Goal: Transaction & Acquisition: Purchase product/service

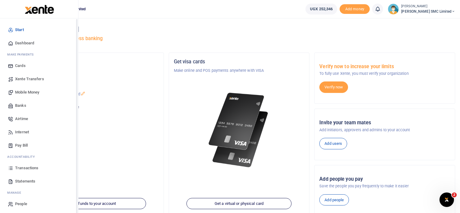
click at [21, 167] on span "Transactions" at bounding box center [26, 168] width 23 height 6
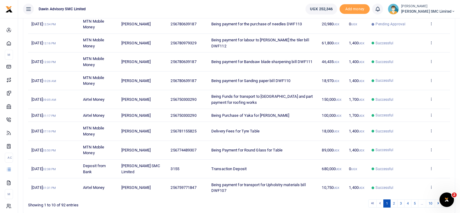
scroll to position [98, 0]
click at [396, 200] on link "2" at bounding box center [393, 203] width 7 height 8
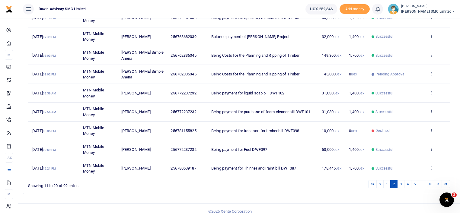
scroll to position [122, 0]
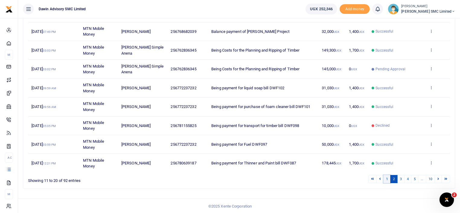
click at [387, 180] on link "1" at bounding box center [386, 179] width 7 height 8
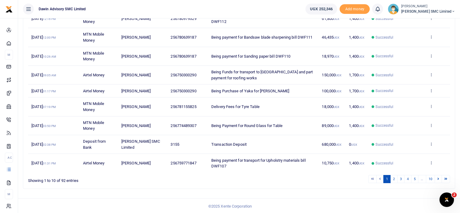
click at [343, 183] on div "Search: Date Transaction Name Account Number Memo Amount Fees Status Action 22n…" at bounding box center [239, 77] width 432 height 224
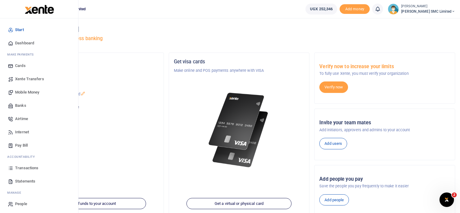
click at [24, 166] on span "Transactions" at bounding box center [26, 168] width 23 height 6
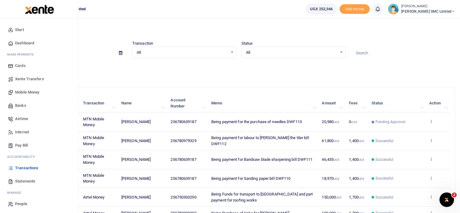
click at [28, 91] on span "Mobile Money" at bounding box center [27, 92] width 24 height 6
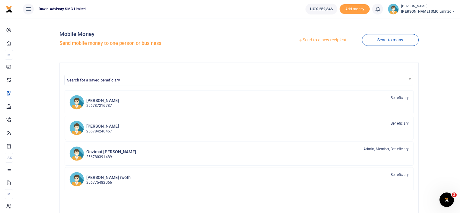
click at [97, 80] on div at bounding box center [230, 106] width 460 height 213
click at [97, 80] on span "Search for a saved beneficiary" at bounding box center [93, 80] width 53 height 5
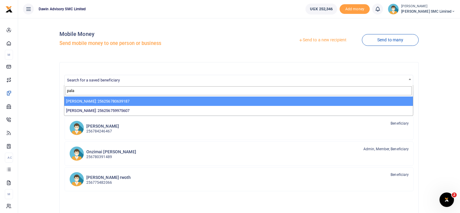
type input "pala"
select select "3598"
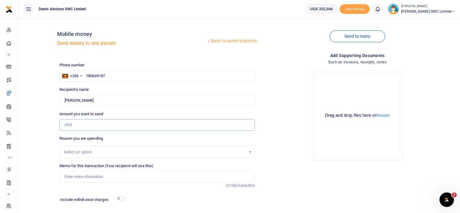
click at [84, 123] on input "Amount you want to send" at bounding box center [157, 124] width 196 height 11
type input "8,000"
click at [83, 177] on input "Memo for this transaction (Your recipient will see this)" at bounding box center [157, 176] width 196 height 11
click at [135, 177] on input "Being payment for December salary" at bounding box center [157, 176] width 196 height 11
type input "Being payment for needles bill DWF113"
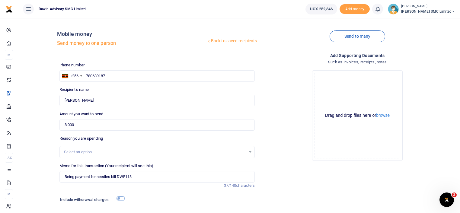
click at [122, 197] on input "checkbox" at bounding box center [121, 198] width 8 height 4
checkbox input "true"
click at [287, 163] on div "Drop your files here Drag and drop files here or browse Powered by Uppy" at bounding box center [358, 115] width 196 height 100
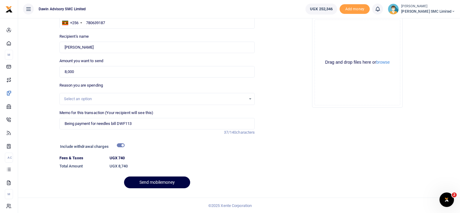
scroll to position [53, 0]
click at [160, 183] on button "Send mobilemoney" at bounding box center [157, 182] width 66 height 12
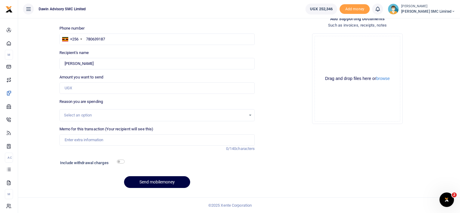
click at [277, 161] on div "Add supporting Documents Such as invoices, receipts, notes Drop your files here…" at bounding box center [357, 103] width 200 height 177
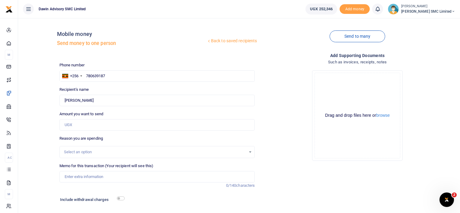
scroll to position [12, 0]
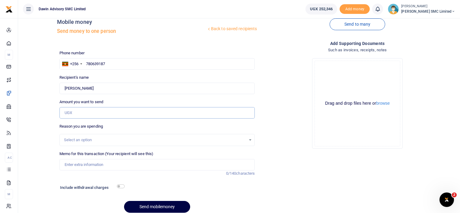
click at [77, 111] on input "Amount you want to send" at bounding box center [157, 112] width 196 height 11
type input "30,000"
click at [283, 133] on div "Drop your files here Drag and drop files here or browse Powered by Uppy" at bounding box center [358, 103] width 196 height 100
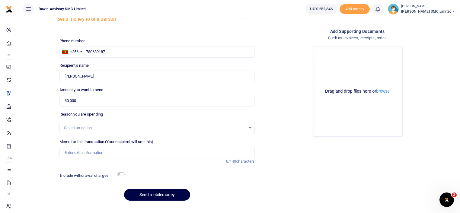
scroll to position [37, 0]
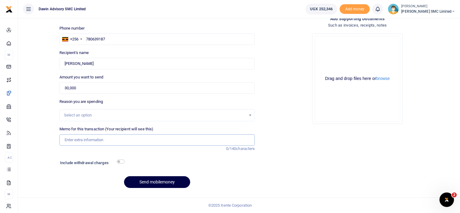
click at [69, 140] on input "Memo for this transaction (Your recipient will see this)" at bounding box center [157, 139] width 196 height 11
click at [135, 142] on input "Being payment for December salary" at bounding box center [157, 139] width 196 height 11
type input "Being payment for Battery swap bill DWF115"
click at [122, 161] on input "checkbox" at bounding box center [121, 162] width 8 height 4
checkbox input "true"
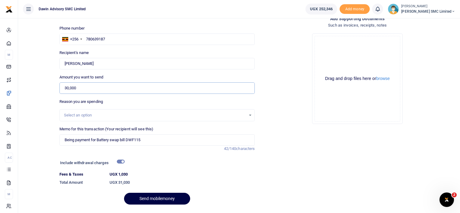
click at [81, 86] on input "30,000" at bounding box center [157, 87] width 196 height 11
type input "3"
type input "0"
type input "80"
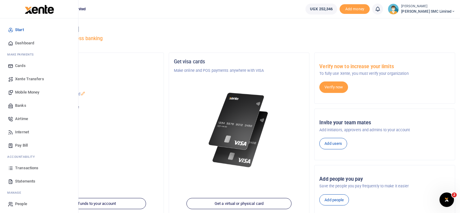
click at [28, 94] on span "Mobile Money" at bounding box center [27, 92] width 24 height 6
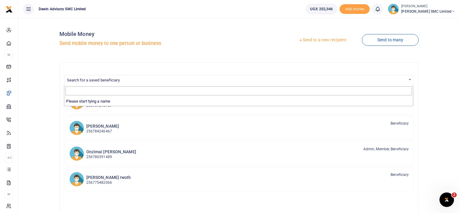
click at [124, 82] on span "Search for a saved beneficiary" at bounding box center [239, 79] width 349 height 9
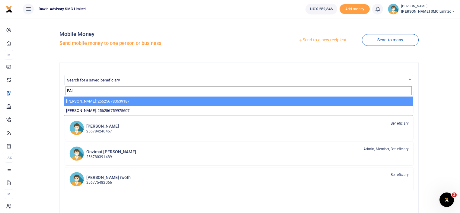
type input "PAL"
select select "3598"
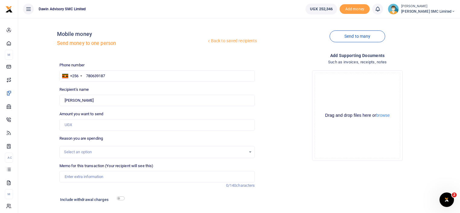
click at [79, 124] on div at bounding box center [230, 106] width 460 height 213
click at [67, 125] on input "Amount you want to send" at bounding box center [157, 124] width 196 height 11
type input "8,000"
click at [285, 129] on div "Drop your files here Drag and drop files here or browse Powered by Uppy" at bounding box center [358, 115] width 196 height 100
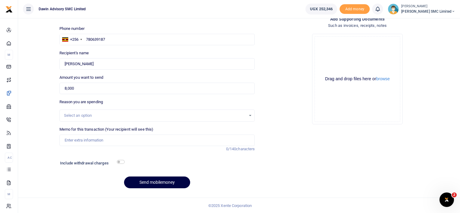
scroll to position [37, 0]
click at [73, 137] on input "Memo for this transaction (Your recipient will see this)" at bounding box center [157, 139] width 196 height 11
type input "Being payment for Battery swap bill DWF115"
click at [121, 161] on input "checkbox" at bounding box center [121, 162] width 8 height 4
checkbox input "true"
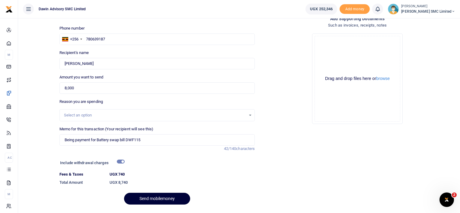
click at [156, 196] on button "Send mobilemoney" at bounding box center [157, 199] width 66 height 12
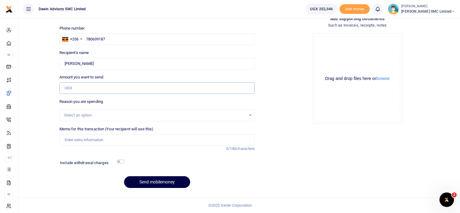
click at [76, 89] on input "Amount you want to send" at bounding box center [157, 87] width 196 height 11
type input "30,000"
click at [83, 140] on input "Memo for this transaction (Your recipient will see this)" at bounding box center [157, 139] width 196 height 11
type input "Being payment for Wire For Showroom display lights bill DWF115"
click at [121, 162] on input "checkbox" at bounding box center [121, 162] width 8 height 4
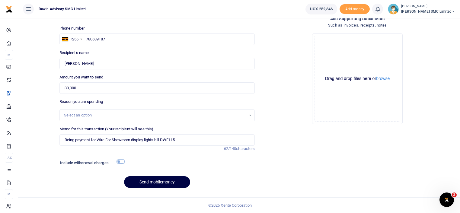
checkbox input "true"
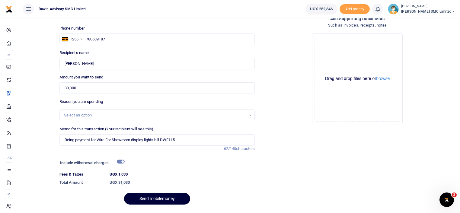
click at [154, 194] on button "Send mobilemoney" at bounding box center [157, 199] width 66 height 12
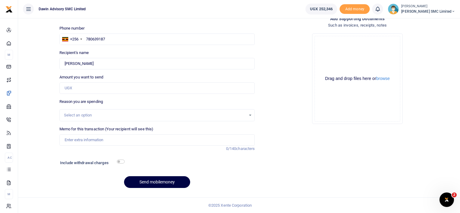
click at [289, 155] on div "Add supporting Documents Such as invoices, receipts, notes Drop your files here…" at bounding box center [357, 103] width 200 height 177
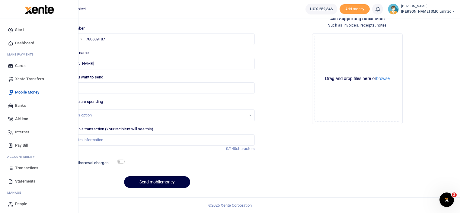
click at [34, 166] on span "Transactions" at bounding box center [26, 168] width 23 height 6
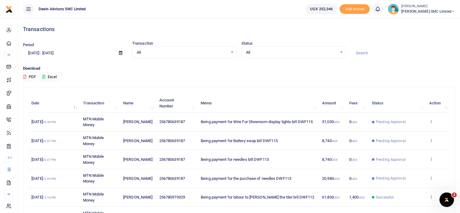
click at [257, 81] on div "Download PDF Excel" at bounding box center [239, 73] width 432 height 17
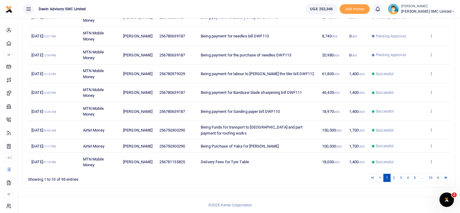
scroll to position [128, 0]
click at [265, 169] on td "Delivery Fees for Tyre Table" at bounding box center [257, 162] width 121 height 18
click at [432, 162] on icon at bounding box center [431, 161] width 4 height 4
click at [406, 137] on link "View details" at bounding box center [409, 139] width 48 height 8
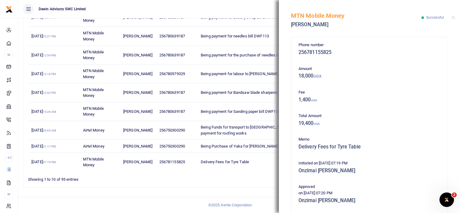
scroll to position [132, 0]
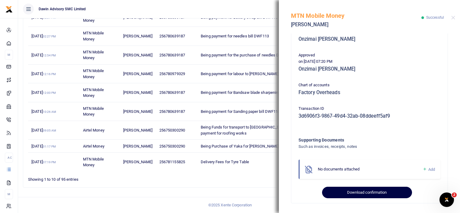
click at [363, 189] on button "Download confirmation" at bounding box center [367, 192] width 90 height 11
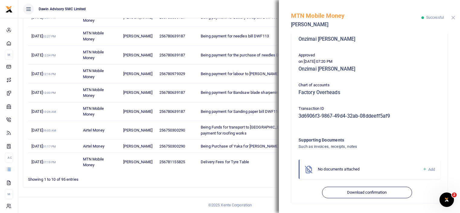
click at [453, 18] on button "Close" at bounding box center [453, 18] width 4 height 4
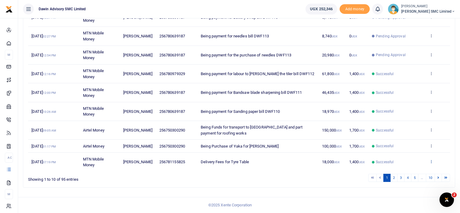
click at [430, 162] on icon at bounding box center [431, 161] width 4 height 4
click at [413, 138] on link "View details" at bounding box center [409, 139] width 48 height 8
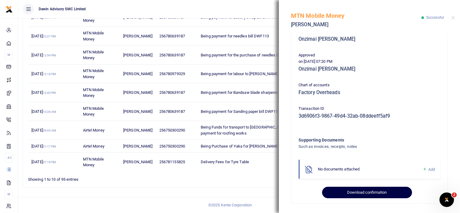
click at [371, 192] on button "Download confirmation" at bounding box center [367, 192] width 90 height 11
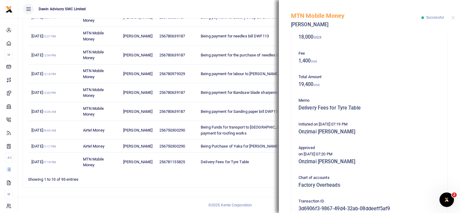
scroll to position [23, 0]
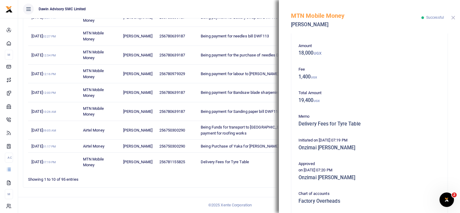
click at [452, 18] on button "Close" at bounding box center [453, 18] width 4 height 4
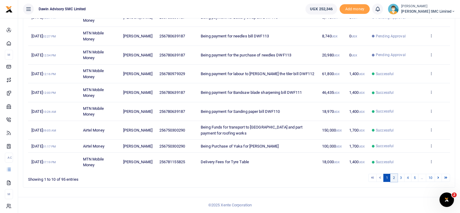
click at [393, 174] on link "2" at bounding box center [393, 178] width 7 height 8
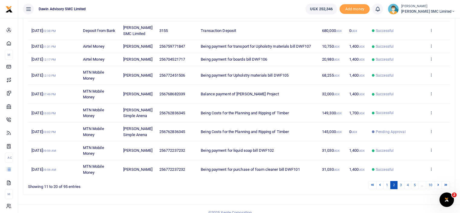
scroll to position [122, 0]
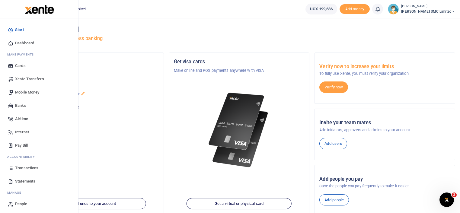
click at [28, 167] on span "Transactions" at bounding box center [26, 168] width 23 height 6
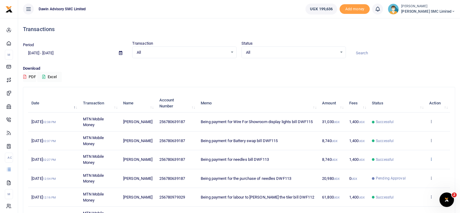
click at [429, 157] on icon at bounding box center [431, 159] width 4 height 4
click at [410, 165] on link "View details" at bounding box center [409, 169] width 48 height 8
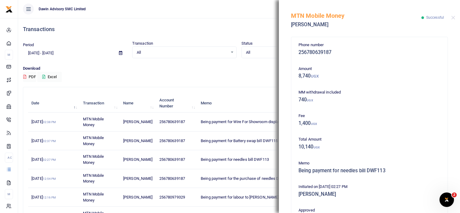
scroll to position [132, 0]
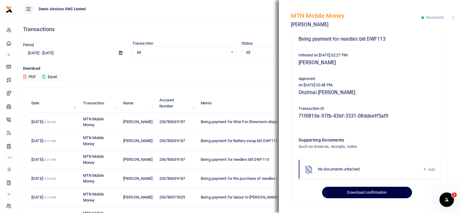
click at [400, 193] on button "Download confirmation" at bounding box center [367, 192] width 90 height 11
click at [347, 190] on button "Download confirmation" at bounding box center [367, 192] width 90 height 11
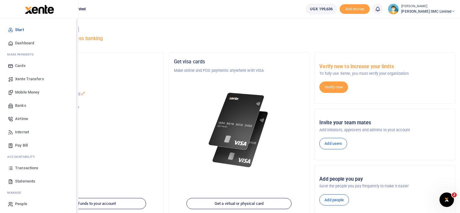
click at [19, 168] on span "Transactions" at bounding box center [26, 168] width 23 height 6
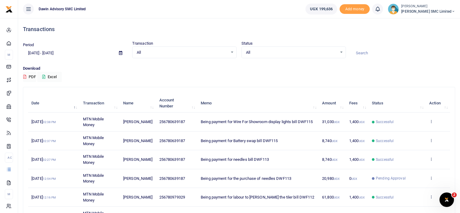
click at [431, 118] on td "View details Send again" at bounding box center [438, 122] width 24 height 19
click at [429, 120] on icon at bounding box center [431, 121] width 4 height 4
click at [362, 78] on div "Download PDF Excel" at bounding box center [239, 73] width 432 height 17
click at [432, 138] on icon at bounding box center [431, 140] width 4 height 4
click at [407, 148] on link "View details" at bounding box center [409, 150] width 48 height 8
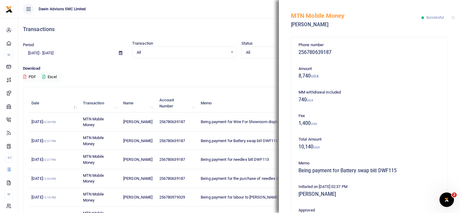
scroll to position [132, 0]
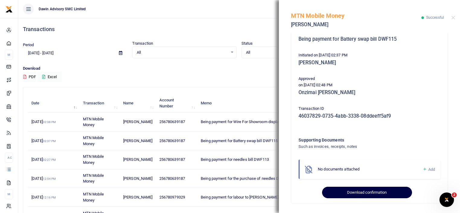
click at [340, 190] on button "Download confirmation" at bounding box center [367, 192] width 90 height 11
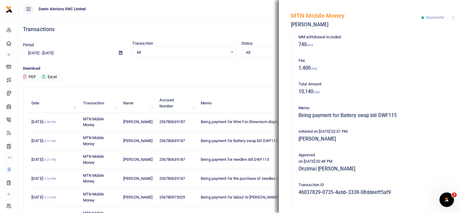
scroll to position [27, 0]
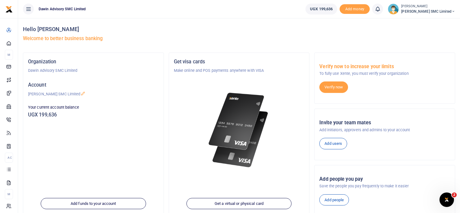
click at [227, 145] on img at bounding box center [238, 130] width 65 height 84
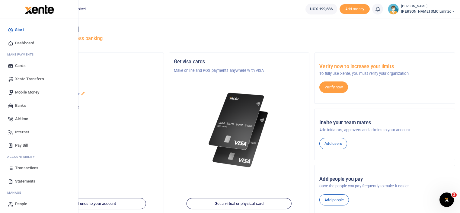
click at [33, 166] on span "Transactions" at bounding box center [26, 168] width 23 height 6
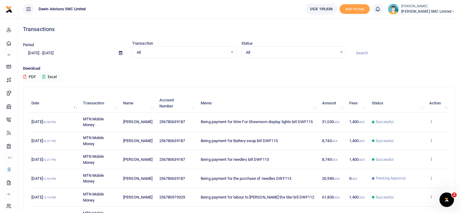
click at [430, 123] on icon at bounding box center [431, 121] width 4 height 4
click at [409, 127] on link "View details" at bounding box center [409, 131] width 48 height 8
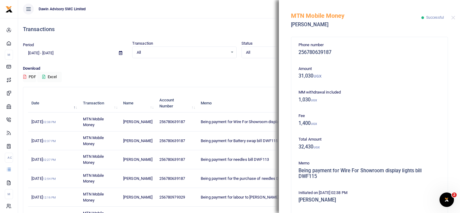
scroll to position [138, 0]
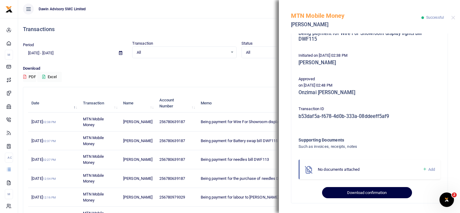
click at [378, 193] on button "Download confirmation" at bounding box center [367, 192] width 90 height 11
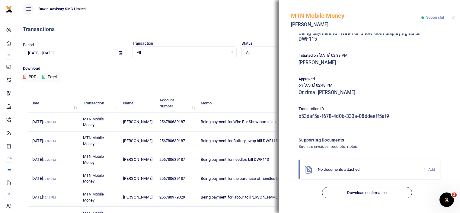
click at [454, 37] on div "Phone number 256780639187 Amount 31,030 UGX MM withdrawal included 1,030 UGX Fe…" at bounding box center [369, 123] width 181 height 180
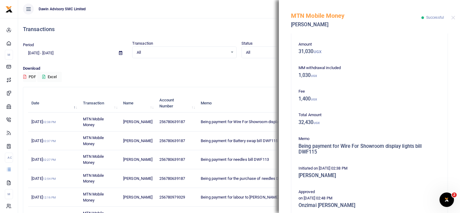
scroll to position [21, 0]
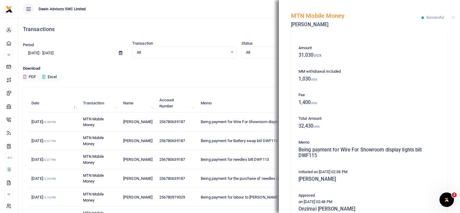
drag, startPoint x: 455, startPoint y: 174, endPoint x: 459, endPoint y: 172, distance: 4.0
click at [459, 172] on div "Phone number 256780639187 Amount 31,030 UGX MM withdrawal included 1,030 UGX Fe…" at bounding box center [369, 123] width 181 height 180
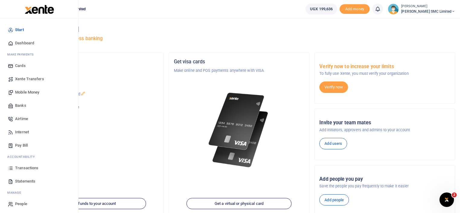
click at [25, 167] on span "Transactions" at bounding box center [26, 168] width 23 height 6
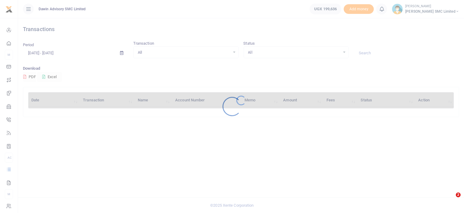
click at [25, 167] on div at bounding box center [232, 106] width 464 height 213
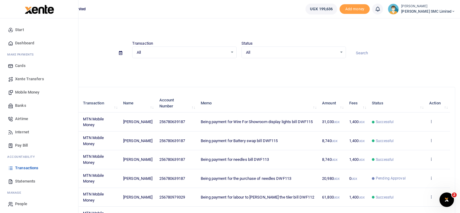
click at [24, 92] on span "Mobile Money" at bounding box center [27, 92] width 24 height 6
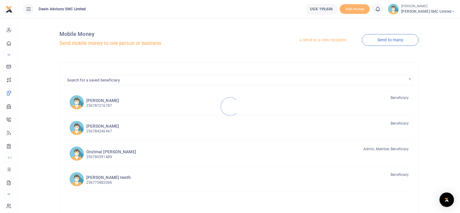
click at [98, 78] on div at bounding box center [230, 106] width 460 height 213
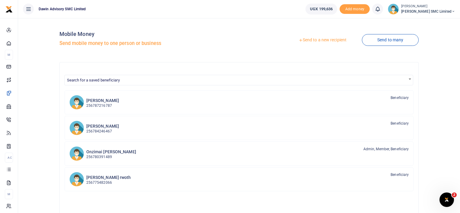
click at [98, 78] on span "Search for a saved beneficiary" at bounding box center [93, 80] width 53 height 5
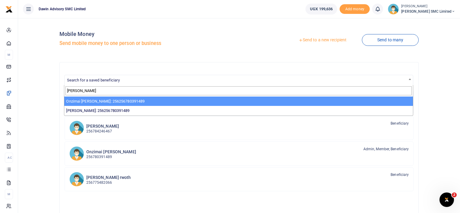
click at [82, 91] on input "dani" at bounding box center [238, 90] width 346 height 9
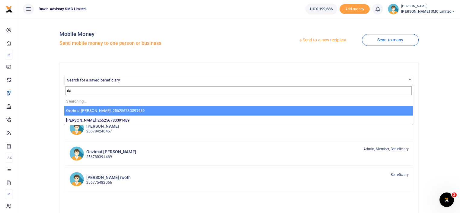
type input "d"
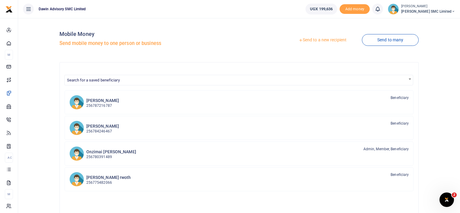
click at [328, 39] on link "Send to a new recipient" at bounding box center [322, 40] width 79 height 11
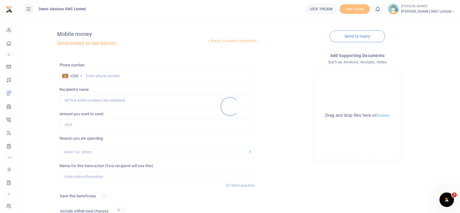
click at [109, 76] on div at bounding box center [230, 106] width 460 height 213
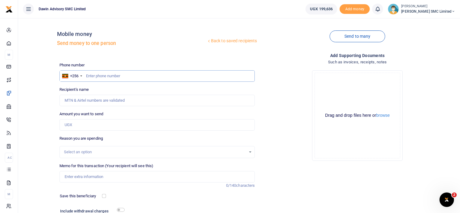
click at [104, 76] on input "text" at bounding box center [157, 75] width 196 height 11
type input "750300290"
click at [77, 122] on input "Amount you want to send" at bounding box center [157, 124] width 196 height 11
type input "Fredrick Onzimai"
type input "21,500"
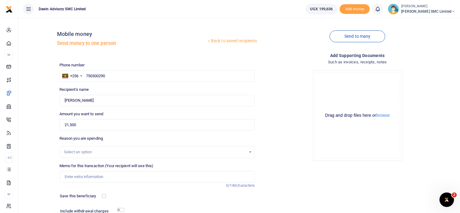
click at [287, 95] on div "Drop your files here Drag and drop files here or browse Powered by Uppy" at bounding box center [358, 115] width 196 height 100
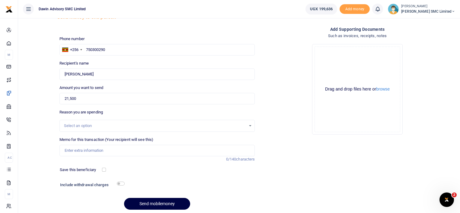
scroll to position [48, 0]
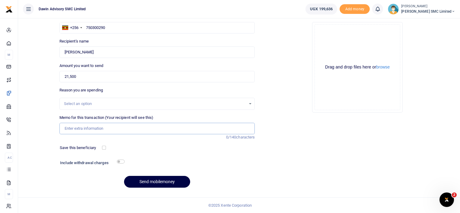
click at [102, 128] on input "Memo for this transaction (Your recipient will see this)" at bounding box center [157, 128] width 196 height 11
click at [282, 96] on div "Drop your files here Drag and drop files here or browse Powered by Uppy" at bounding box center [358, 67] width 196 height 100
click at [97, 131] on input "Memo for this transaction (Your recipient will see this)" at bounding box center [157, 128] width 196 height 11
click at [127, 126] on input "Being payment for October salary" at bounding box center [157, 128] width 196 height 11
click at [135, 129] on input "Being payment for Electrical materials toDr Gill's project" at bounding box center [157, 128] width 196 height 11
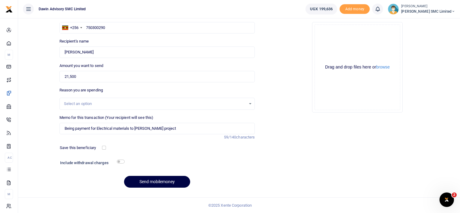
click at [207, 157] on div "Phone number +256 Uganda +256 750300290 Phone is required. Recipient's name Fou…" at bounding box center [157, 103] width 200 height 179
click at [169, 183] on button "Send mobilemoney" at bounding box center [157, 182] width 66 height 12
click at [147, 127] on input "Being payment for Electrical materials to Dr Gill's project" at bounding box center [157, 128] width 196 height 11
type input "Being payment for Electrical materials to [PERSON_NAME] project"
click at [152, 177] on button "Send mobilemoney" at bounding box center [157, 182] width 66 height 12
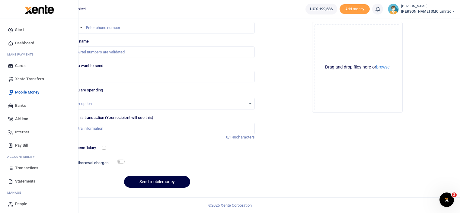
click at [24, 167] on span "Transactions" at bounding box center [26, 168] width 23 height 6
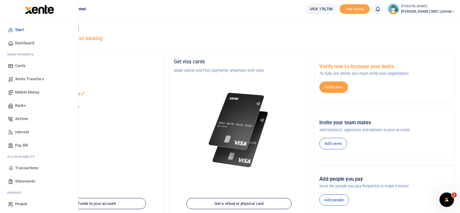
click at [25, 166] on span "Transactions" at bounding box center [26, 168] width 23 height 6
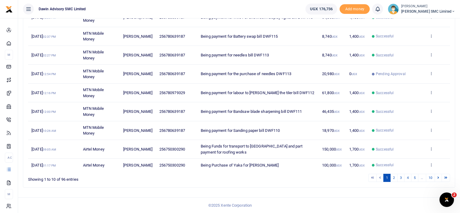
scroll to position [128, 0]
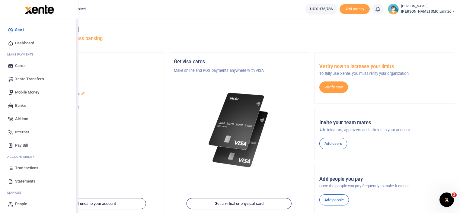
click at [15, 169] on span "Transactions" at bounding box center [26, 168] width 23 height 6
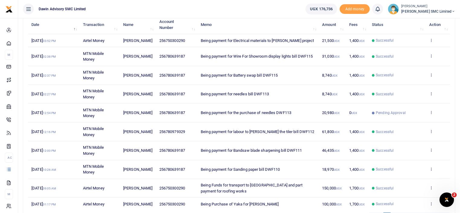
scroll to position [128, 0]
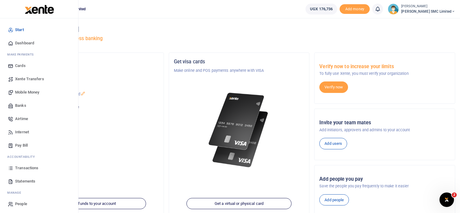
click at [23, 167] on span "Transactions" at bounding box center [26, 168] width 23 height 6
click at [25, 167] on span "Transactions" at bounding box center [26, 168] width 23 height 6
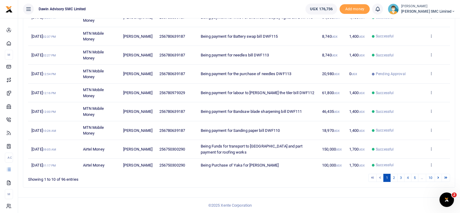
scroll to position [128, 0]
click at [432, 147] on icon at bounding box center [431, 149] width 4 height 4
click at [400, 160] on link "View details" at bounding box center [409, 164] width 48 height 8
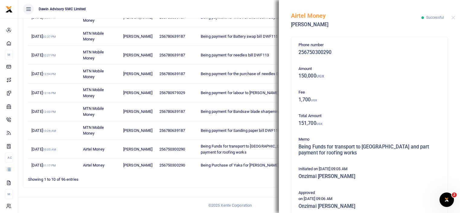
click at [251, 186] on div "Search: Date Transaction Name Account Number Memo Amount Fees Status Action 22n…" at bounding box center [239, 79] width 432 height 218
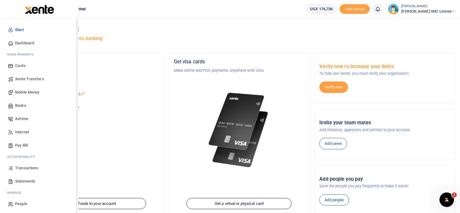
click at [22, 168] on span "Transactions" at bounding box center [26, 168] width 23 height 6
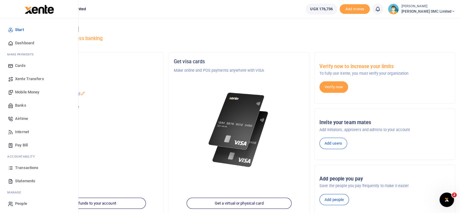
click at [17, 166] on span "Transactions" at bounding box center [26, 168] width 23 height 6
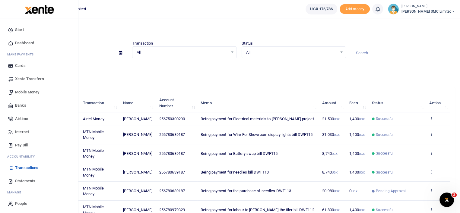
click at [26, 91] on span "Mobile Money" at bounding box center [27, 92] width 24 height 6
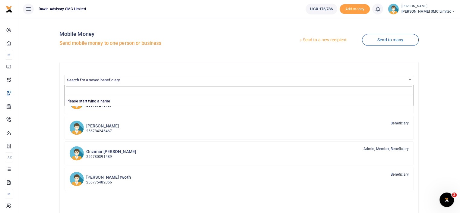
click at [108, 79] on span "Search for a saved beneficiary" at bounding box center [93, 80] width 53 height 5
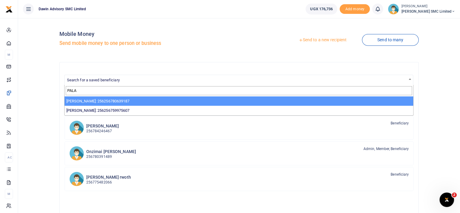
type input "PALA"
select select "3598"
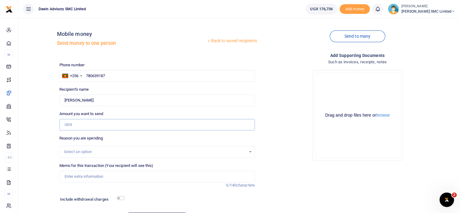
click at [78, 125] on input "Amount you want to send" at bounding box center [157, 124] width 196 height 11
type input "9,000"
click at [92, 178] on input "Memo for this transaction (Your recipient will see this)" at bounding box center [157, 176] width 196 height 11
type input "Being payment for Photo hooks"
click at [124, 199] on input "checkbox" at bounding box center [121, 198] width 8 height 4
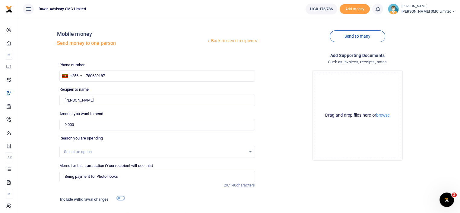
checkbox input "true"
click at [134, 176] on input "Being payment for Photo hooks" at bounding box center [157, 176] width 196 height 11
type input "Being payment for Photo hooks bill DWF119"
click at [278, 161] on div "Drop your files here Drag and drop files here or browse Powered by Uppy" at bounding box center [358, 115] width 196 height 100
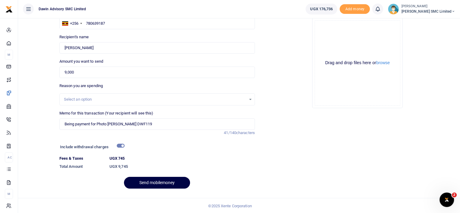
scroll to position [53, 0]
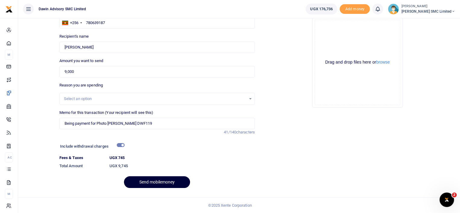
click at [169, 181] on button "Send mobilemoney" at bounding box center [157, 183] width 66 height 12
click at [144, 180] on button "Send mobilemoney" at bounding box center [157, 183] width 66 height 12
click at [159, 181] on button "Send mobilemoney" at bounding box center [157, 183] width 66 height 12
click at [139, 178] on button "Send mobilemoney" at bounding box center [157, 183] width 66 height 12
click at [293, 59] on div "Drop your files here Drag and drop files here or browse Powered by Uppy No Inte…" at bounding box center [358, 62] width 196 height 100
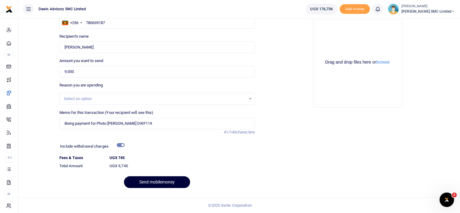
click at [164, 180] on button "Send mobilemoney" at bounding box center [157, 183] width 66 height 12
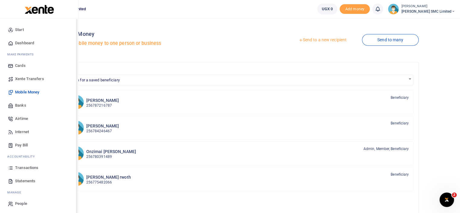
click at [23, 169] on span "Transactions" at bounding box center [26, 168] width 23 height 6
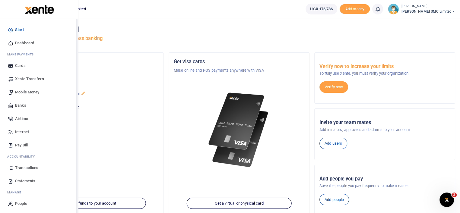
click at [21, 168] on span "Transactions" at bounding box center [26, 168] width 23 height 6
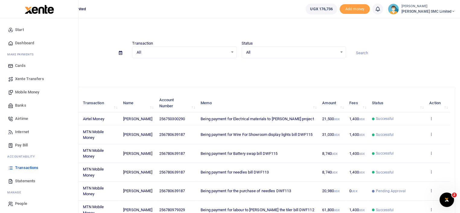
click at [32, 92] on span "Mobile Money" at bounding box center [27, 92] width 24 height 6
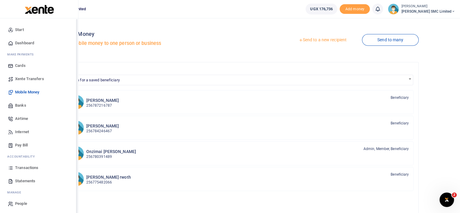
click at [25, 165] on span "Transactions" at bounding box center [26, 168] width 23 height 6
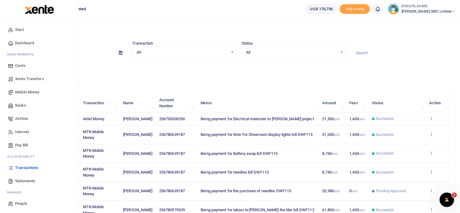
click at [30, 90] on span "Mobile Money" at bounding box center [27, 92] width 24 height 6
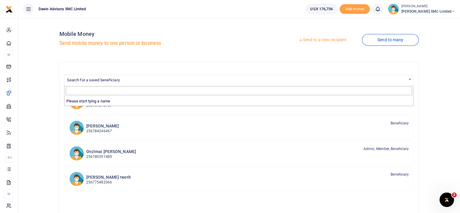
click at [134, 79] on span "Search for a saved beneficiary" at bounding box center [239, 79] width 349 height 9
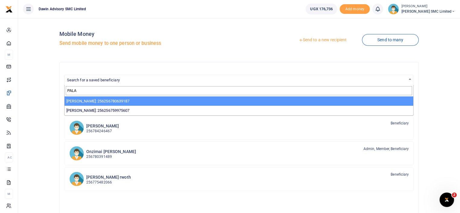
type input "PALA"
select select "3598"
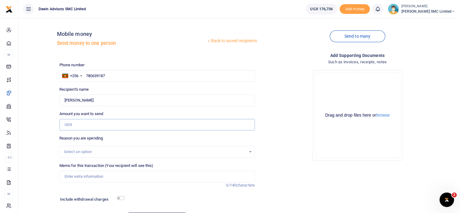
click at [75, 127] on input "Amount you want to send" at bounding box center [157, 124] width 196 height 11
type input "9,000"
click at [290, 114] on div "Drop your files here Drag and drop files here or browse Powered by Uppy" at bounding box center [358, 115] width 196 height 100
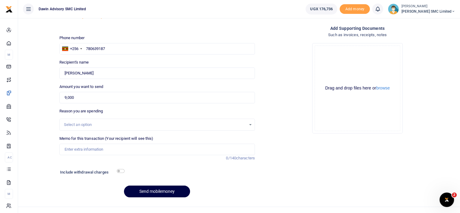
scroll to position [36, 0]
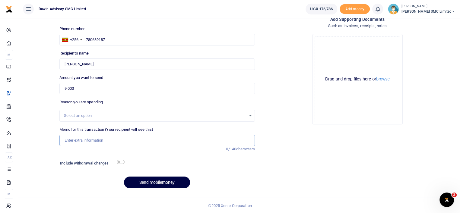
click at [72, 142] on input "Memo for this transaction (Your recipient will see this)" at bounding box center [157, 140] width 196 height 11
click at [151, 140] on input "Being payment for August salary bill DWF054" at bounding box center [157, 140] width 196 height 11
type input "Being payment for Bolts bill DWF120"
click at [121, 161] on input "checkbox" at bounding box center [121, 162] width 8 height 4
checkbox input "true"
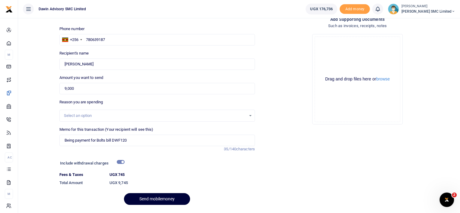
click at [151, 196] on button "Send mobilemoney" at bounding box center [157, 199] width 66 height 12
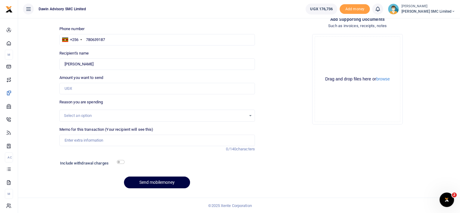
drag, startPoint x: 172, startPoint y: 82, endPoint x: 69, endPoint y: 81, distance: 102.9
click at [69, 81] on div "Amount you want to send Amount is required." at bounding box center [157, 85] width 196 height 20
click at [288, 137] on div "Add supporting Documents Such as invoices, receipts, notes Drop your files here…" at bounding box center [357, 104] width 200 height 177
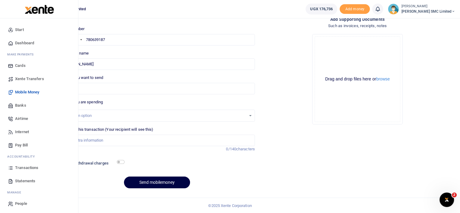
click at [24, 168] on span "Transactions" at bounding box center [26, 168] width 23 height 6
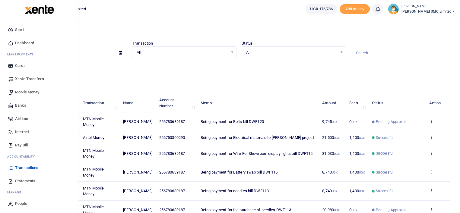
click at [24, 91] on span "Mobile Money" at bounding box center [27, 92] width 24 height 6
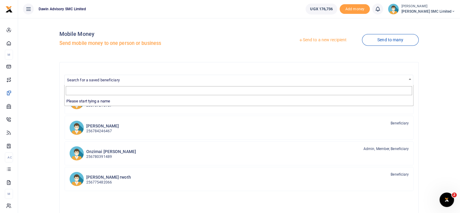
click at [113, 79] on span "Search for a saved beneficiary" at bounding box center [93, 80] width 53 height 5
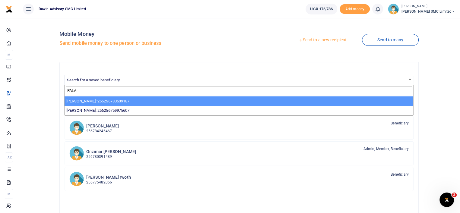
type input "PALA"
select select "3598"
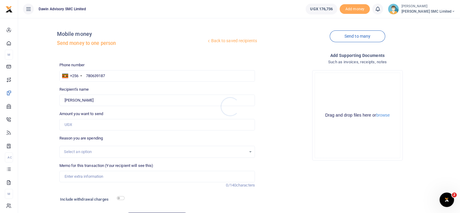
click at [73, 125] on div at bounding box center [230, 106] width 460 height 213
click at [72, 125] on input "Amount you want to send" at bounding box center [157, 124] width 196 height 11
type input "9,000"
click at [86, 177] on input "Memo for this transaction (Your recipient will see this)" at bounding box center [157, 176] width 196 height 11
click at [148, 178] on input "Being payment for August salary bill DWF054" at bounding box center [157, 176] width 196 height 11
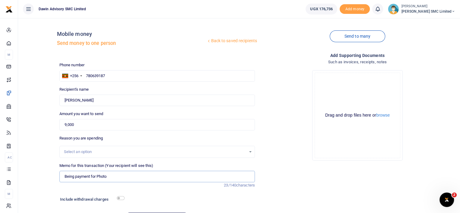
type input "Being payment for Photo hooks bill DWF119"
click at [123, 199] on input "checkbox" at bounding box center [121, 198] width 8 height 4
checkbox input "true"
click at [283, 153] on div "Drop your files here Drag and drop files here or browse Powered by Uppy" at bounding box center [358, 115] width 196 height 100
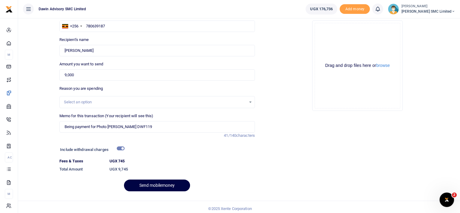
scroll to position [53, 0]
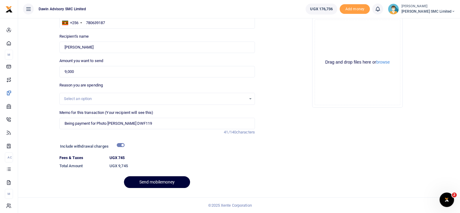
click at [155, 180] on button "Send mobilemoney" at bounding box center [157, 183] width 66 height 12
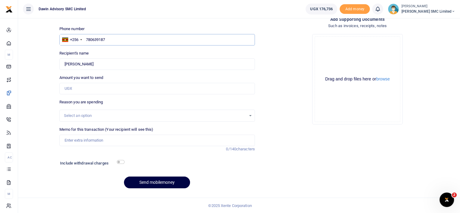
click at [115, 38] on input "780639187" at bounding box center [157, 39] width 196 height 11
type input "7"
type input "0704521717"
click at [73, 118] on div "Select an option" at bounding box center [155, 116] width 182 height 6
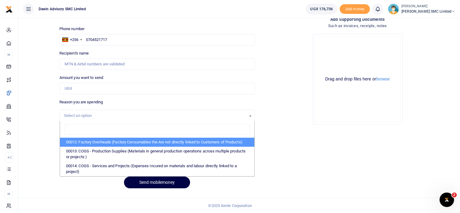
type input "[PERSON_NAME]"
click at [43, 103] on div "Back to saved recipients Mobile money Send money to one person Send to many Pho…" at bounding box center [239, 90] width 437 height 207
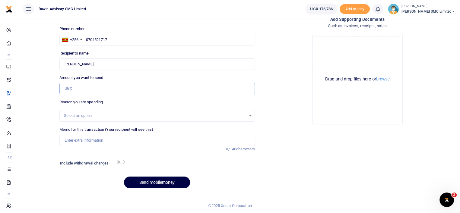
click at [71, 89] on input "Amount you want to send" at bounding box center [157, 88] width 196 height 11
type input "60,000"
click at [97, 140] on input "Memo for this transaction (Your recipient will see this)" at bounding box center [157, 140] width 196 height 11
type input "Being payment for Bolts for tables to Semakula"
click at [121, 162] on input "checkbox" at bounding box center [121, 162] width 8 height 4
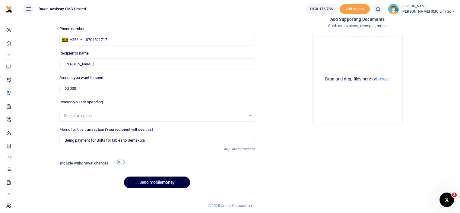
checkbox input "true"
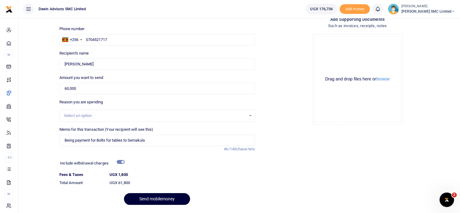
click at [147, 194] on button "Send mobilemoney" at bounding box center [157, 199] width 66 height 12
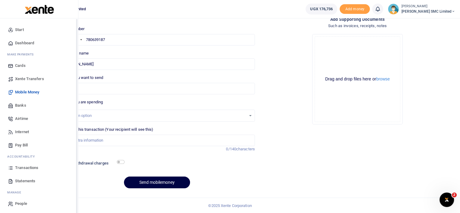
click at [19, 167] on span "Transactions" at bounding box center [26, 168] width 23 height 6
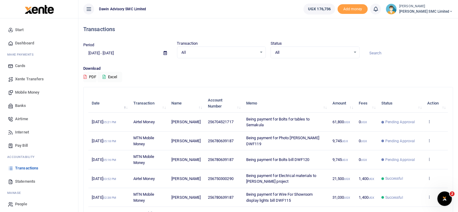
scroll to position [129, 0]
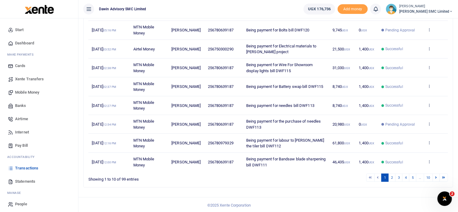
click at [200, 182] on div "Search: Date Transaction Name Account Number Memo Amount Fees Status Action [DA…" at bounding box center [268, 72] width 369 height 229
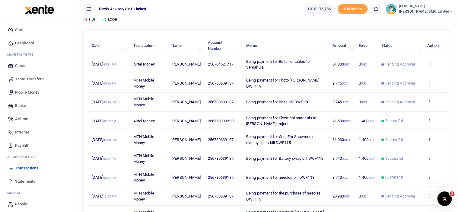
scroll to position [57, 0]
